Goal: Information Seeking & Learning: Learn about a topic

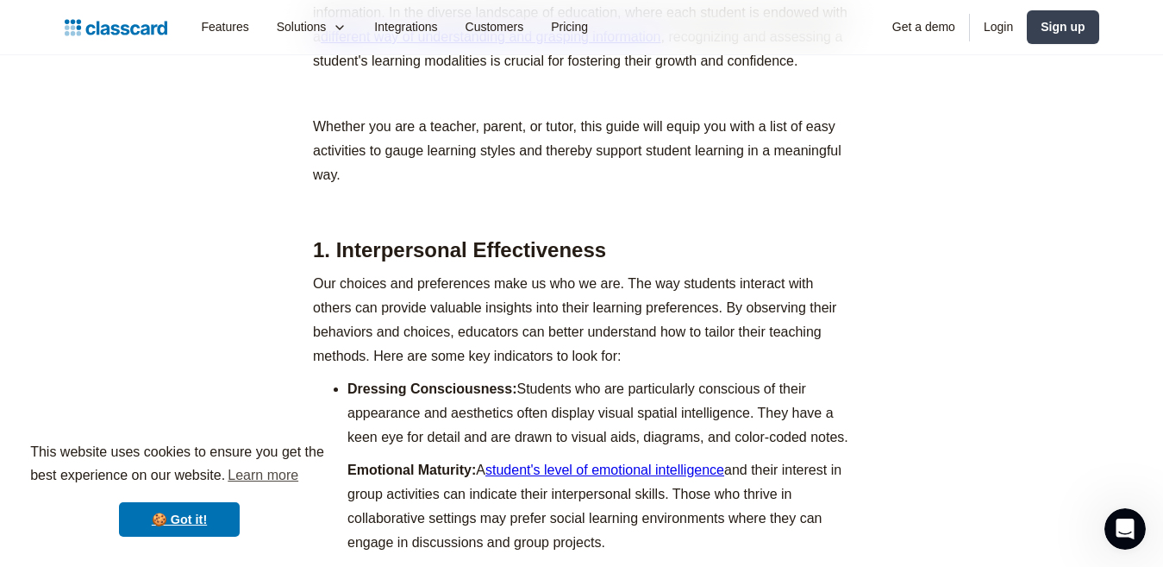
scroll to position [1071, 0]
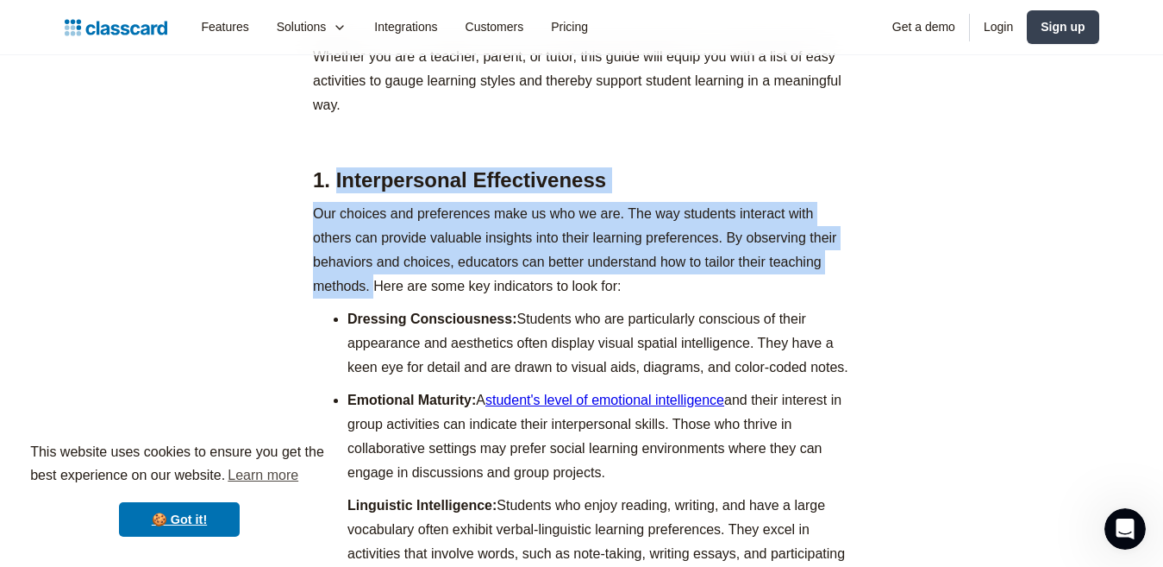
drag, startPoint x: 335, startPoint y: 210, endPoint x: 375, endPoint y: 318, distance: 115.2
copy div "Interpersonal Effectiveness Our choices and preferences make us who we are. The…"
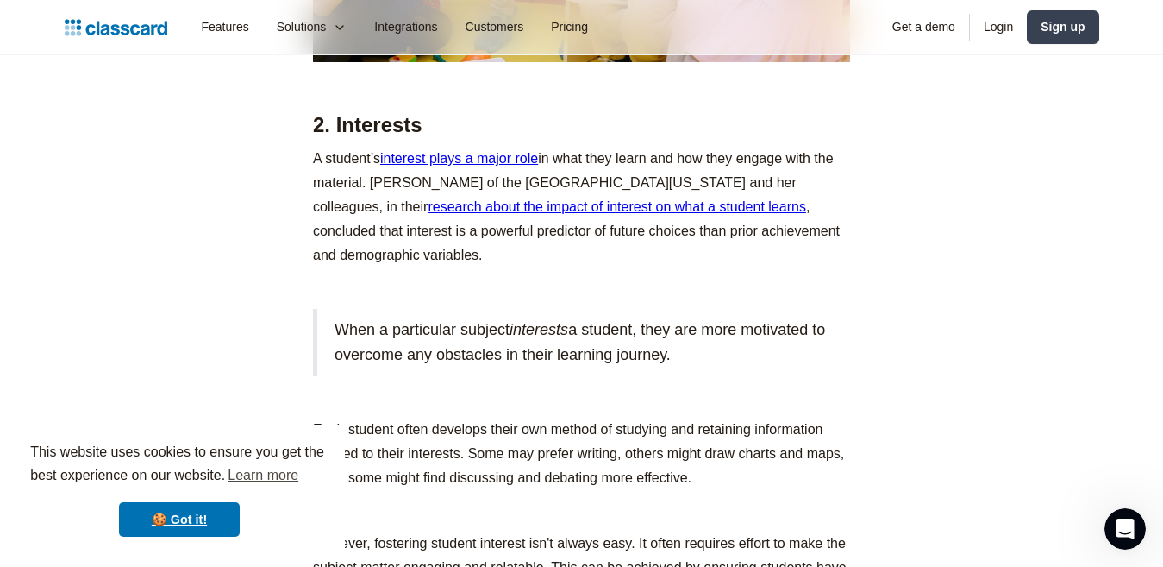
scroll to position [2269, 0]
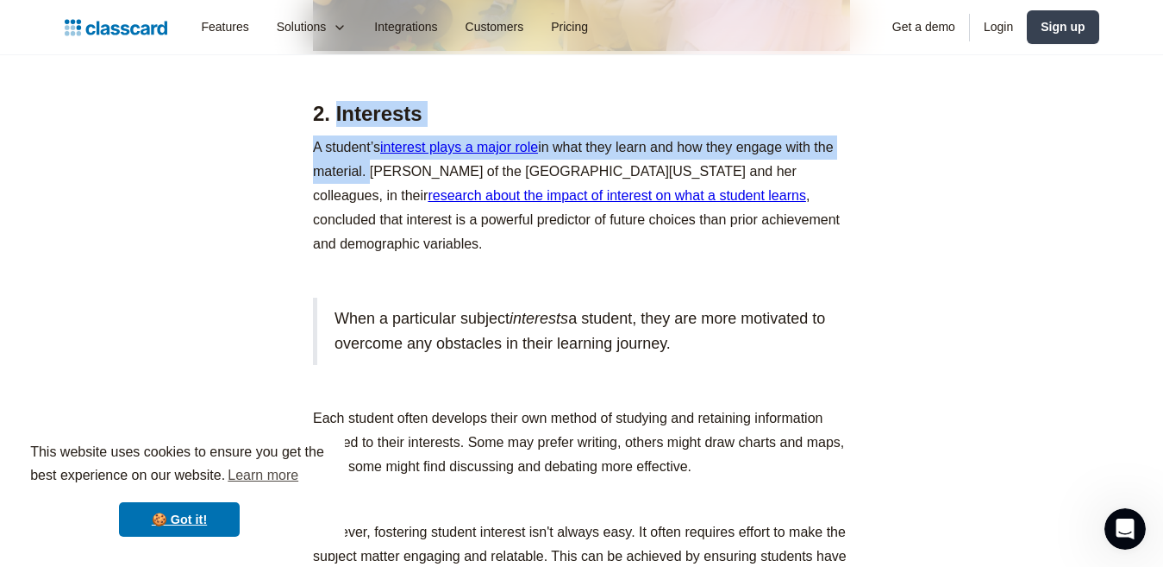
drag, startPoint x: 336, startPoint y: 145, endPoint x: 367, endPoint y: 202, distance: 64.4
copy div "Interests A student’s interest plays a major role in what they learn and how th…"
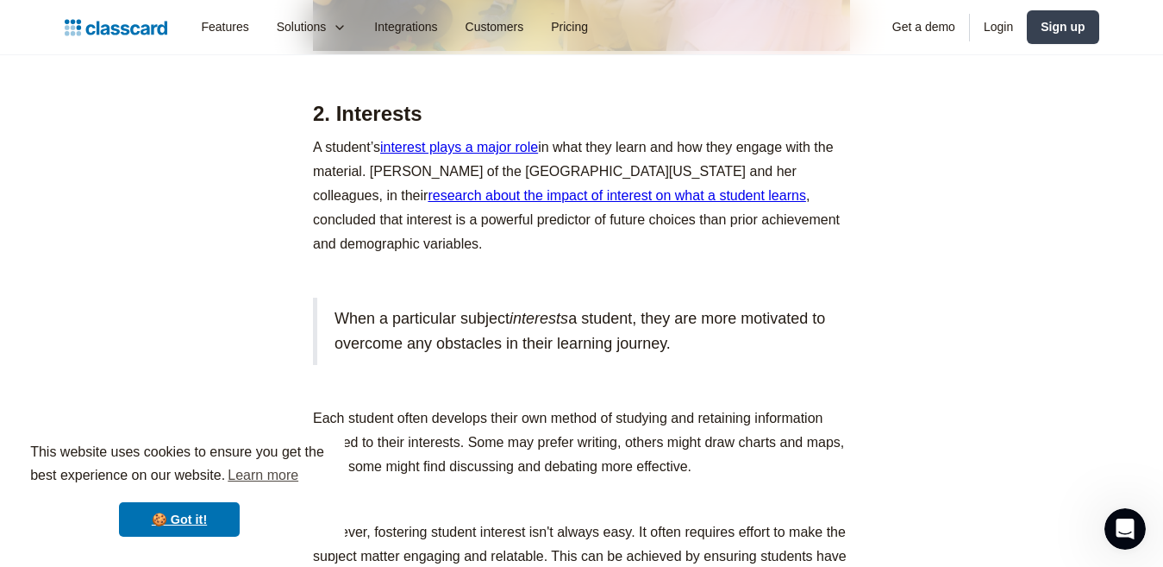
click at [823, 365] on blockquote "When a particular subject interests a student, they are more motivated to overc…" at bounding box center [581, 331] width 537 height 67
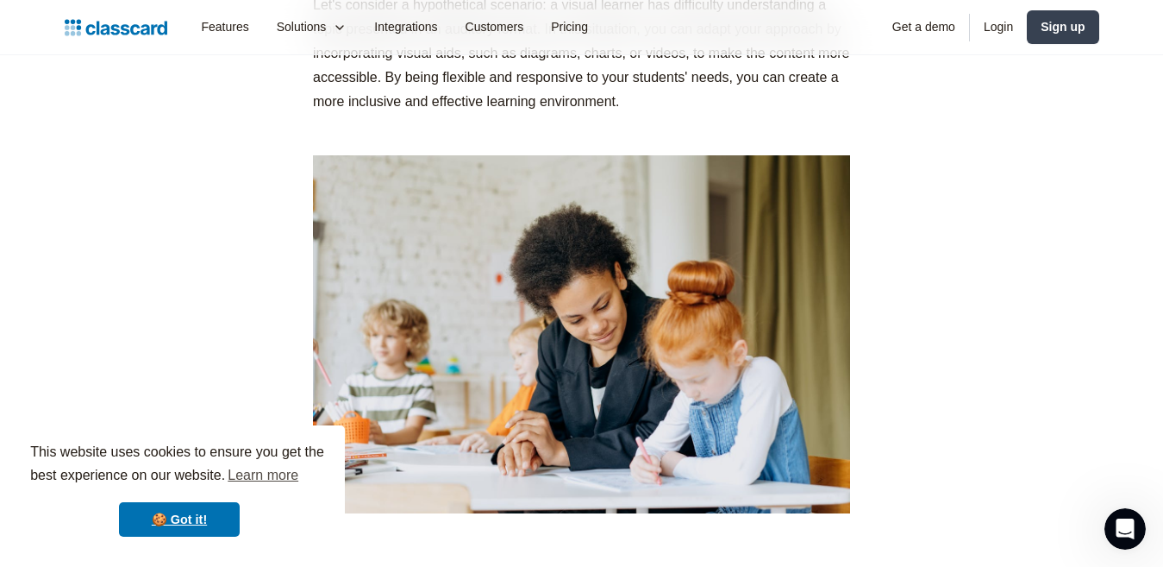
scroll to position [3951, 0]
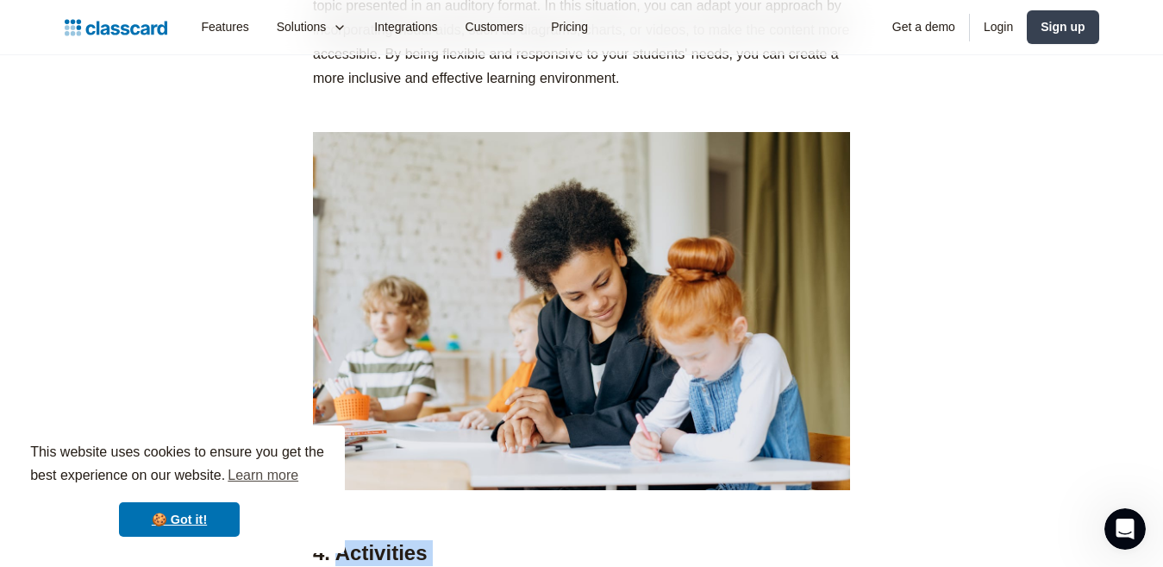
drag, startPoint x: 335, startPoint y: 258, endPoint x: 541, endPoint y: 362, distance: 230.2
copy div "Activities In recent years, activity based learning has gained significant popu…"
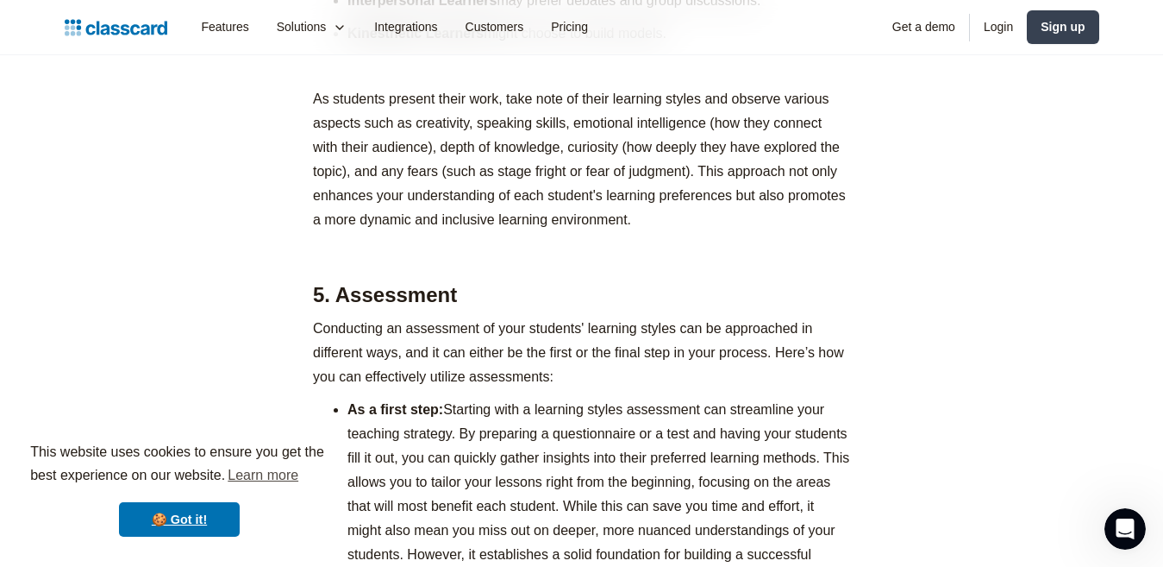
scroll to position [5573, 0]
